Goal: Information Seeking & Learning: Learn about a topic

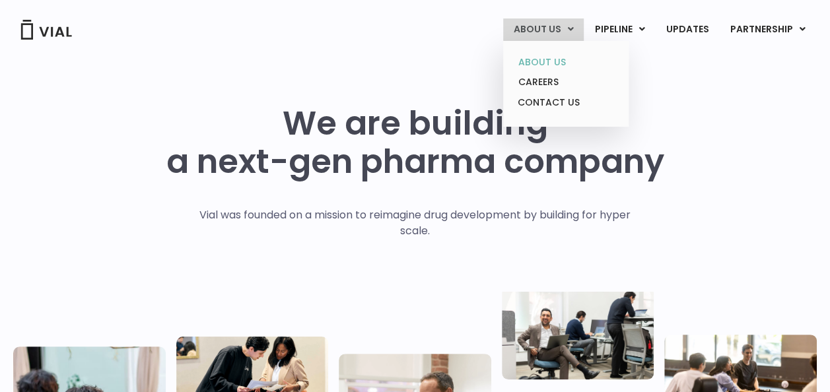
click at [538, 60] on link "ABOUT US" at bounding box center [566, 62] width 116 height 20
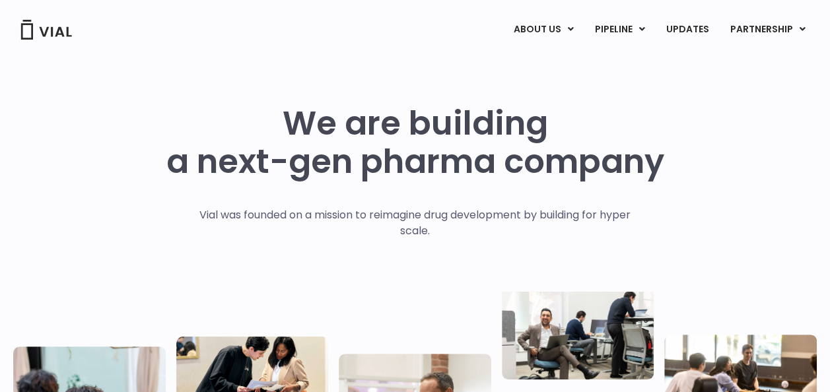
click at [106, 163] on div "We are building a next-gen pharma company Vial was founded on a mission to reim…" at bounding box center [415, 325] width 804 height 442
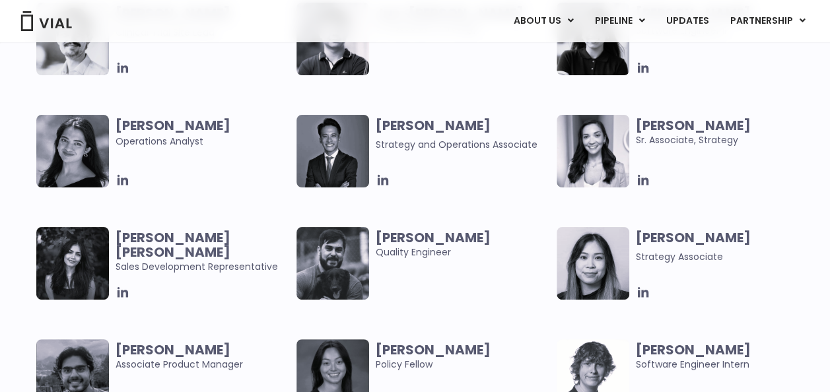
scroll to position [2511, 0]
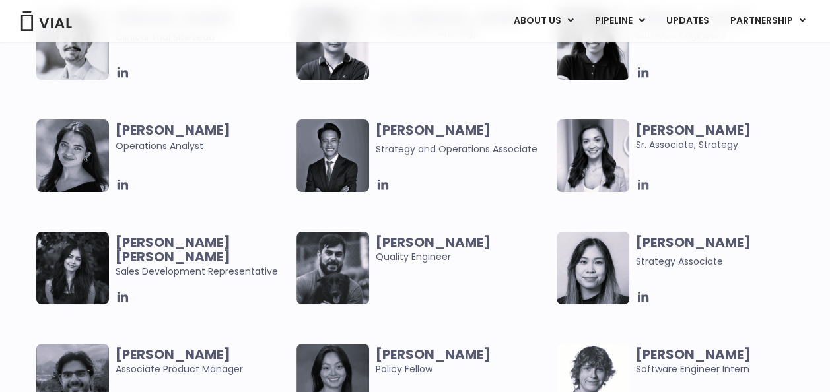
click at [643, 186] on icon at bounding box center [643, 185] width 11 height 11
